Goal: Information Seeking & Learning: Learn about a topic

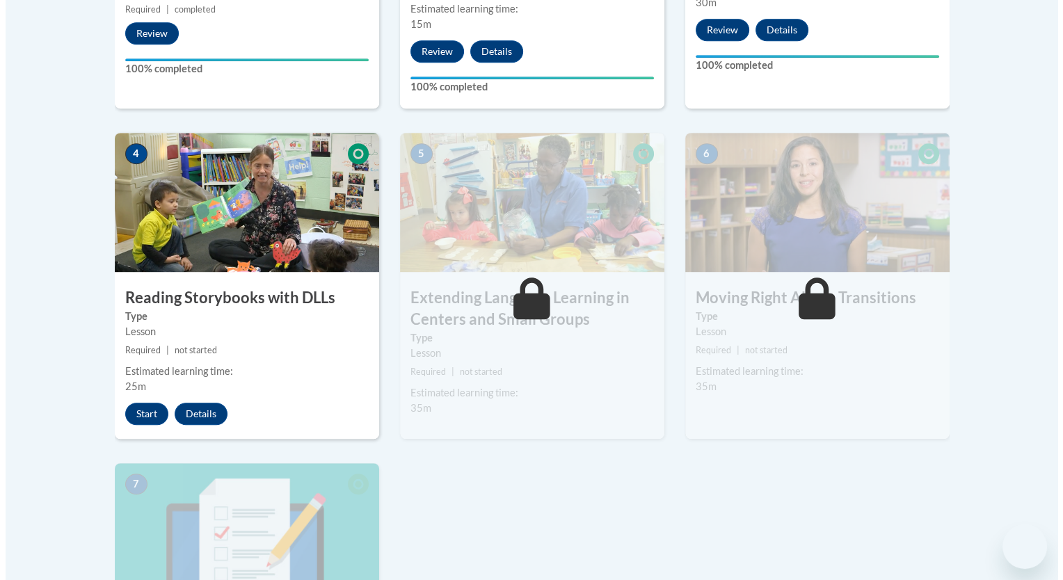
scroll to position [757, 0]
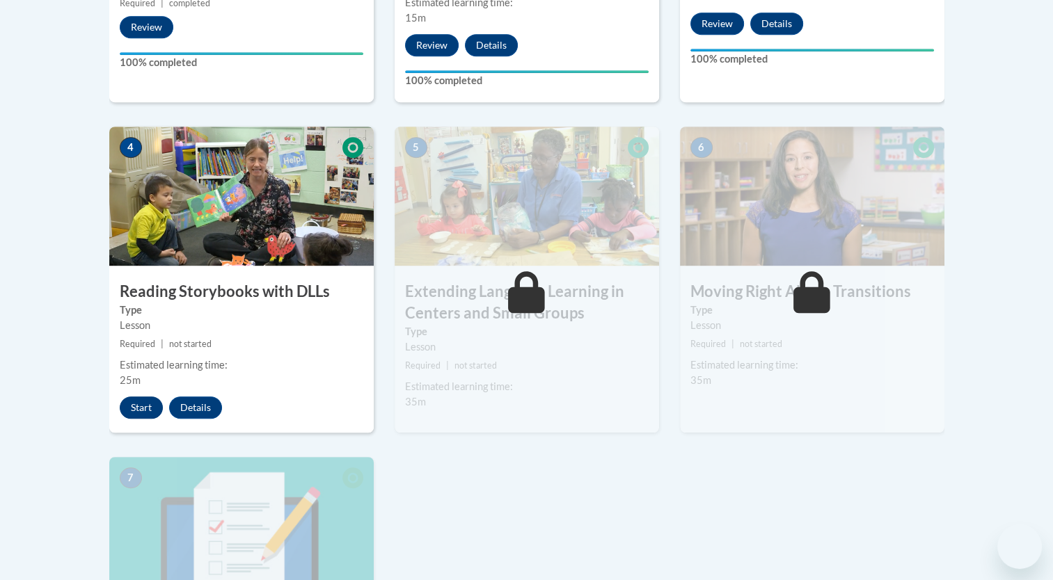
click at [139, 407] on button "Start" at bounding box center [141, 408] width 43 height 22
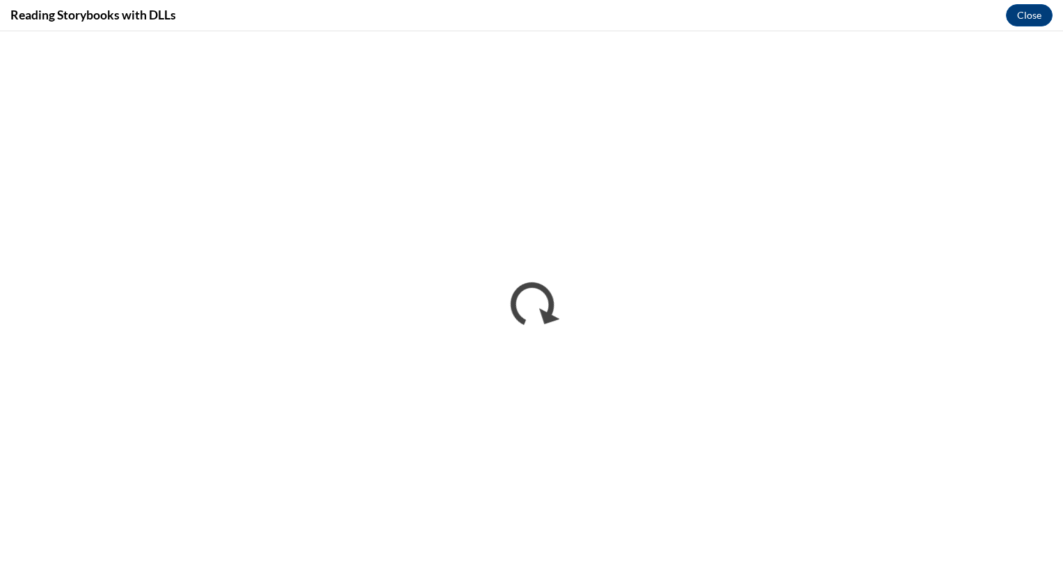
scroll to position [0, 0]
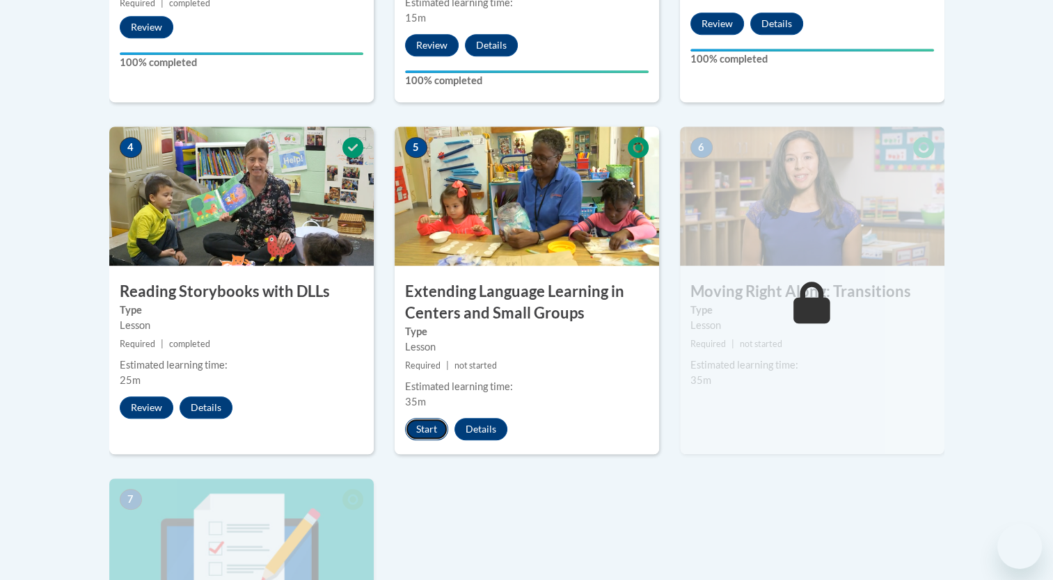
click at [423, 429] on button "Start" at bounding box center [426, 429] width 43 height 22
